Goal: Navigation & Orientation: Find specific page/section

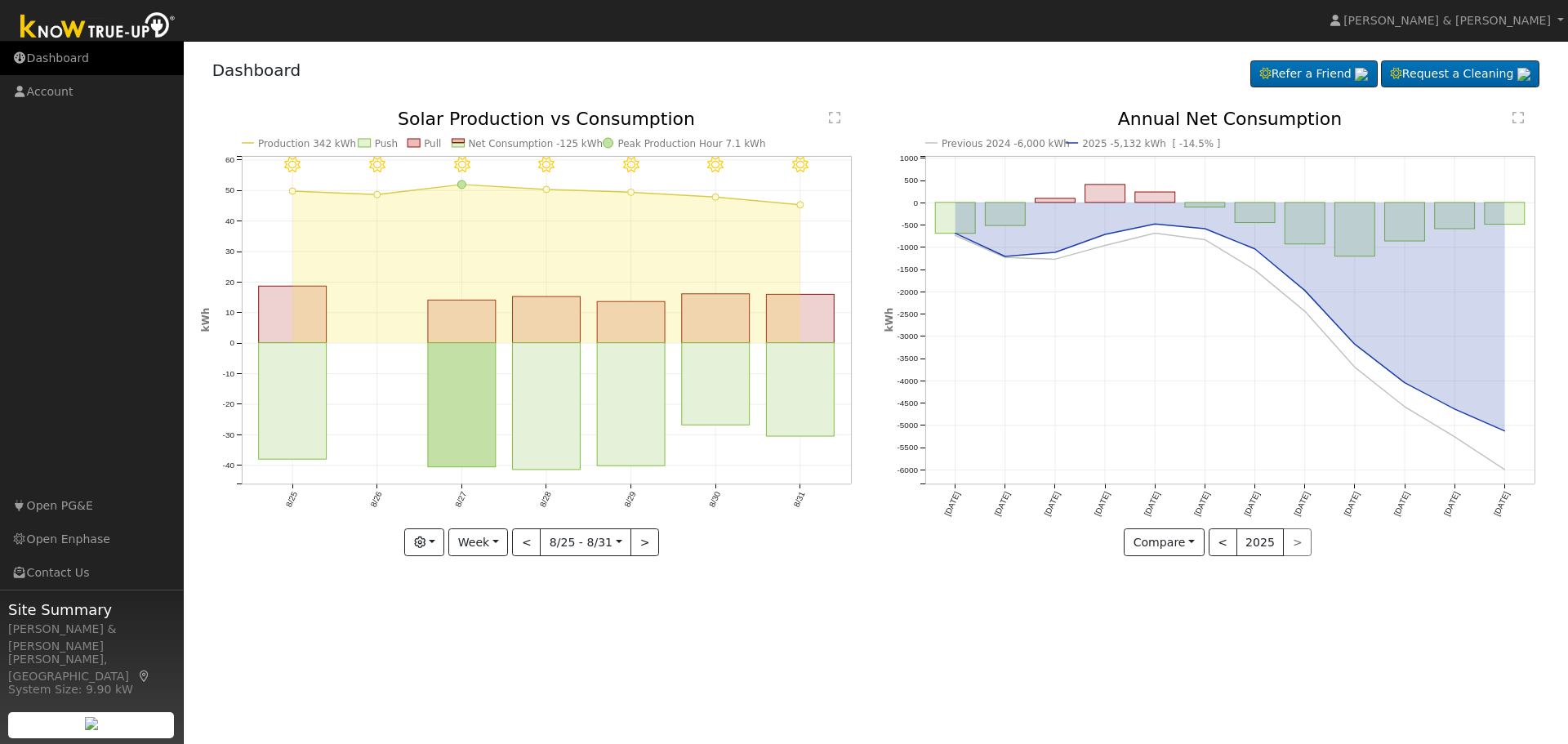
click at [81, 60] on link "Dashboard" at bounding box center [92, 58] width 183 height 33
click at [77, 47] on link "Dashboard" at bounding box center [92, 58] width 183 height 33
